Goal: Find specific page/section: Find specific page/section

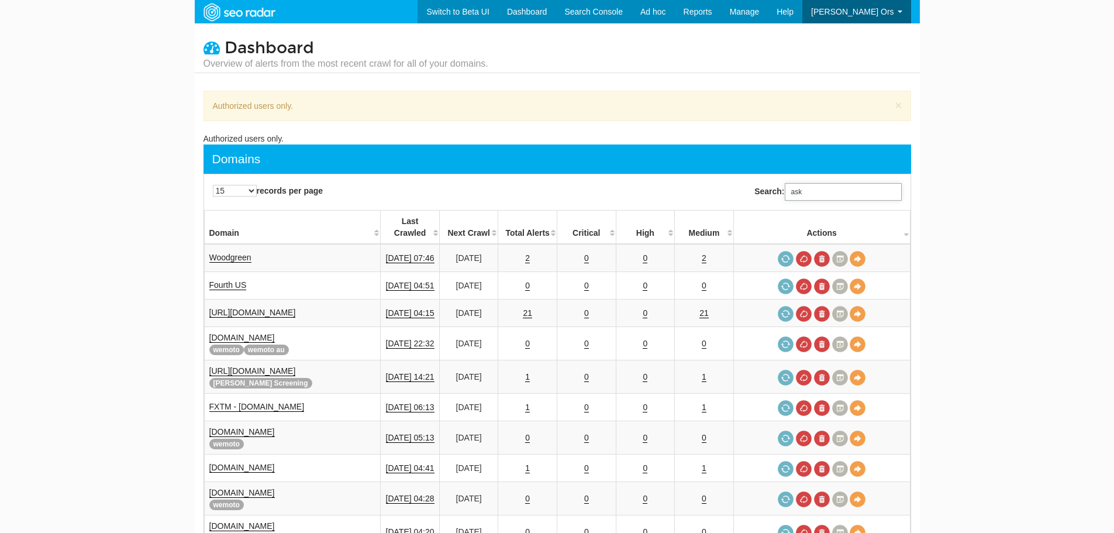
click at [841, 190] on input "ask" at bounding box center [843, 192] width 117 height 18
click at [841, 191] on input "ask" at bounding box center [843, 192] width 117 height 18
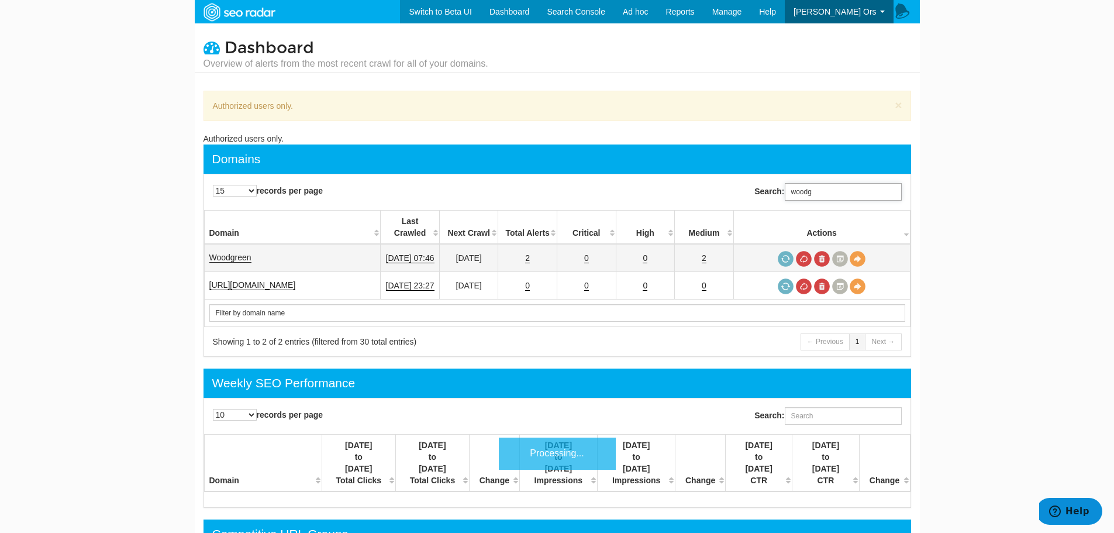
type input "woodg"
click at [232, 253] on link "Woodgreen" at bounding box center [230, 258] width 42 height 10
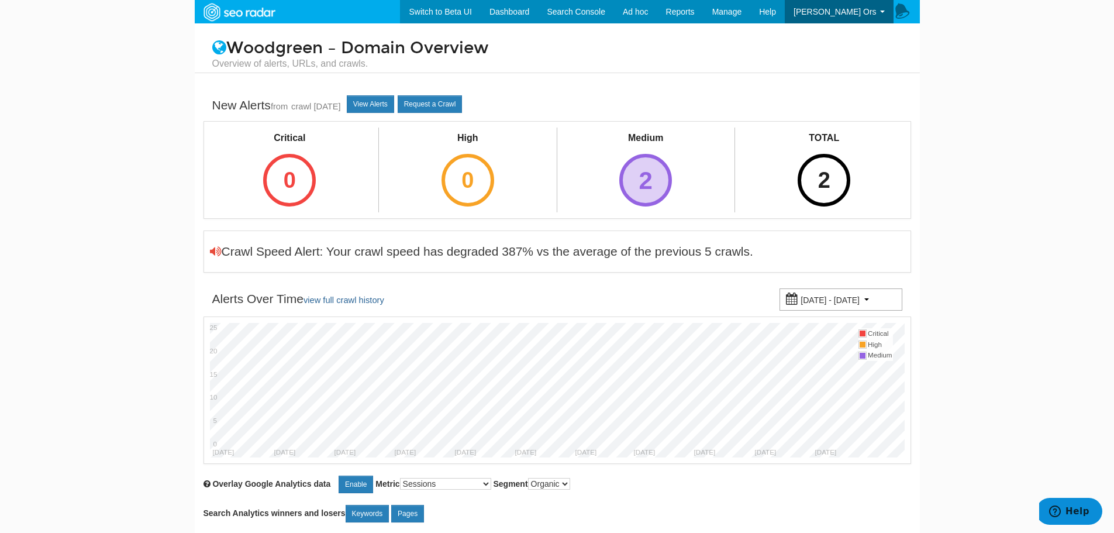
click at [650, 181] on div "2" at bounding box center [645, 180] width 53 height 53
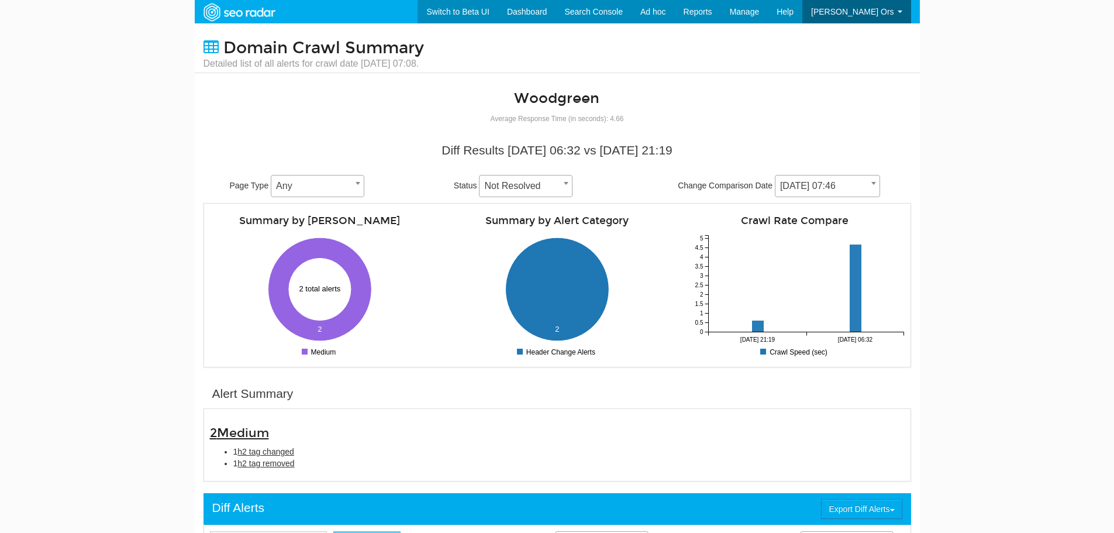
scroll to position [47, 0]
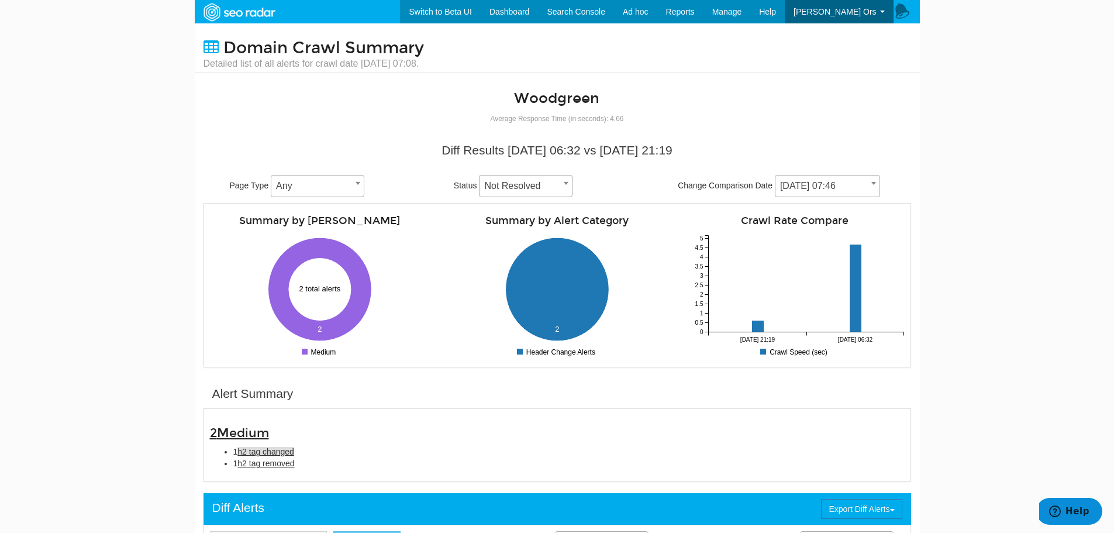
click at [273, 452] on span "h2 tag changed" at bounding box center [266, 451] width 57 height 9
type input "h2 tag changed"
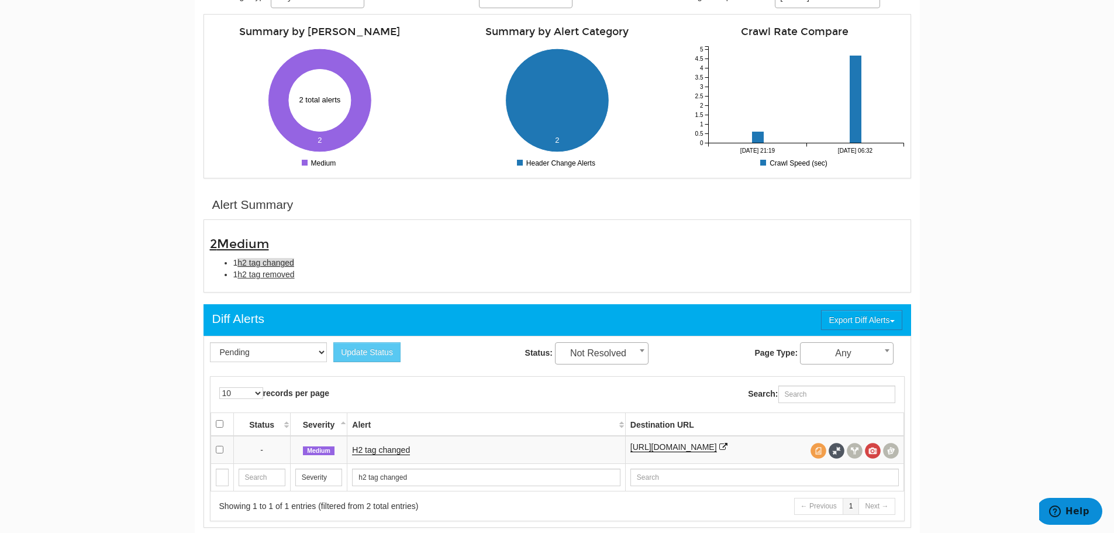
scroll to position [0, 0]
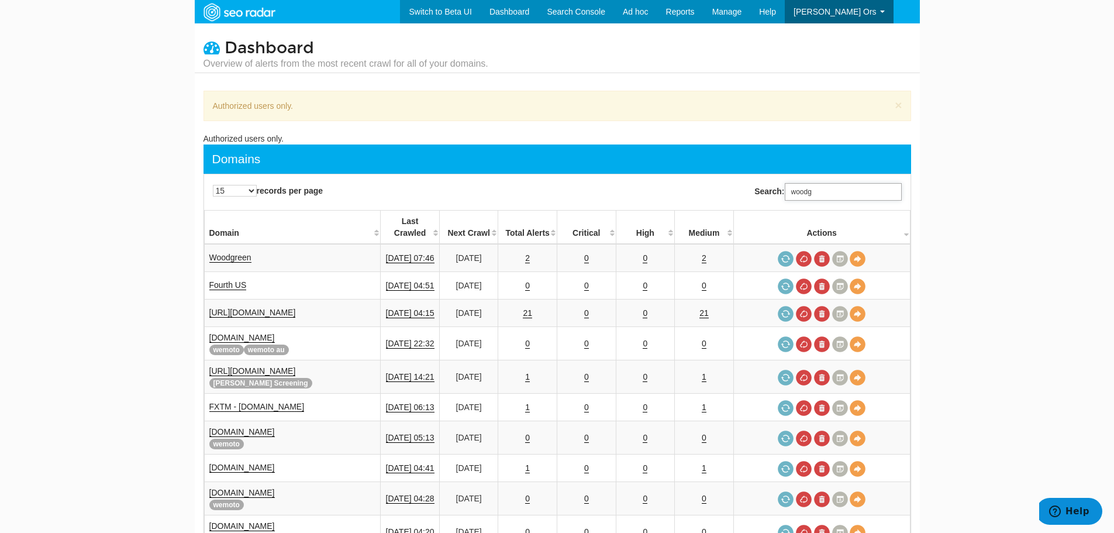
click at [839, 183] on input "woodg" at bounding box center [843, 192] width 117 height 18
click at [839, 191] on input "woodg" at bounding box center [843, 192] width 117 height 18
click at [838, 191] on input "woodg" at bounding box center [843, 192] width 117 height 18
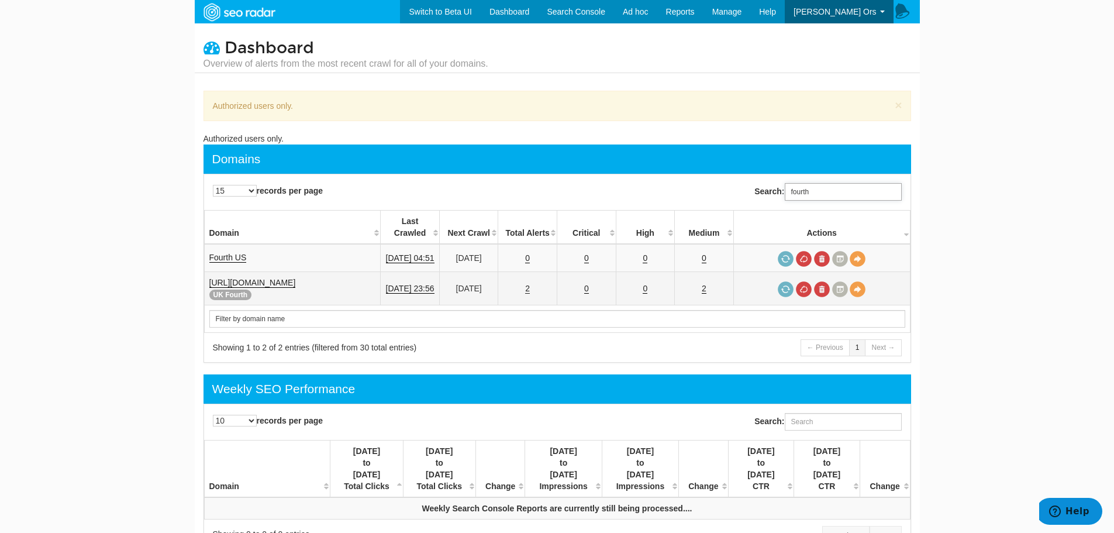
type input "fourth"
click at [530, 284] on link "2" at bounding box center [527, 289] width 5 height 10
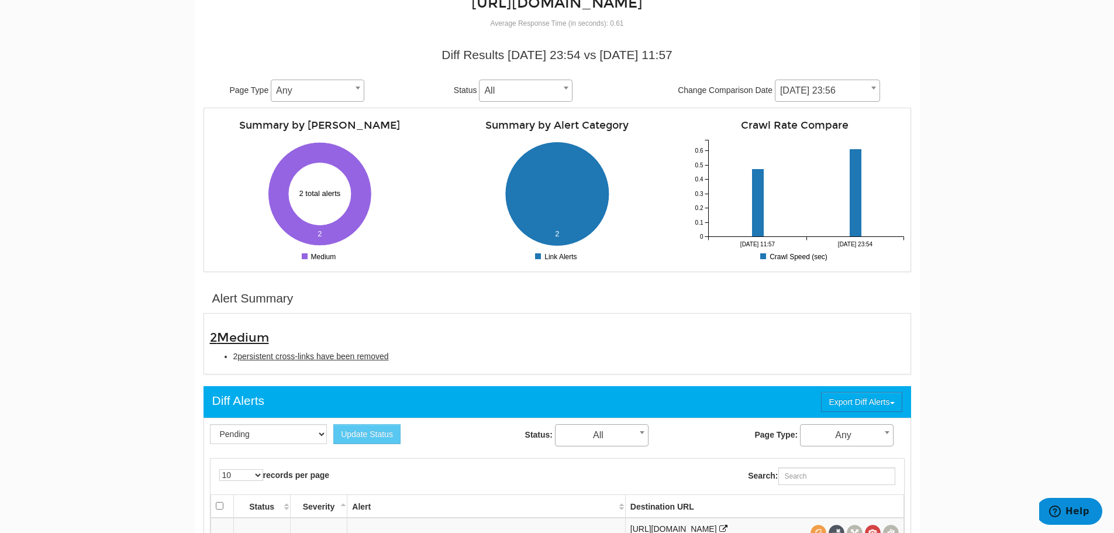
scroll to position [175, 0]
